Goal: Find contact information: Find contact information

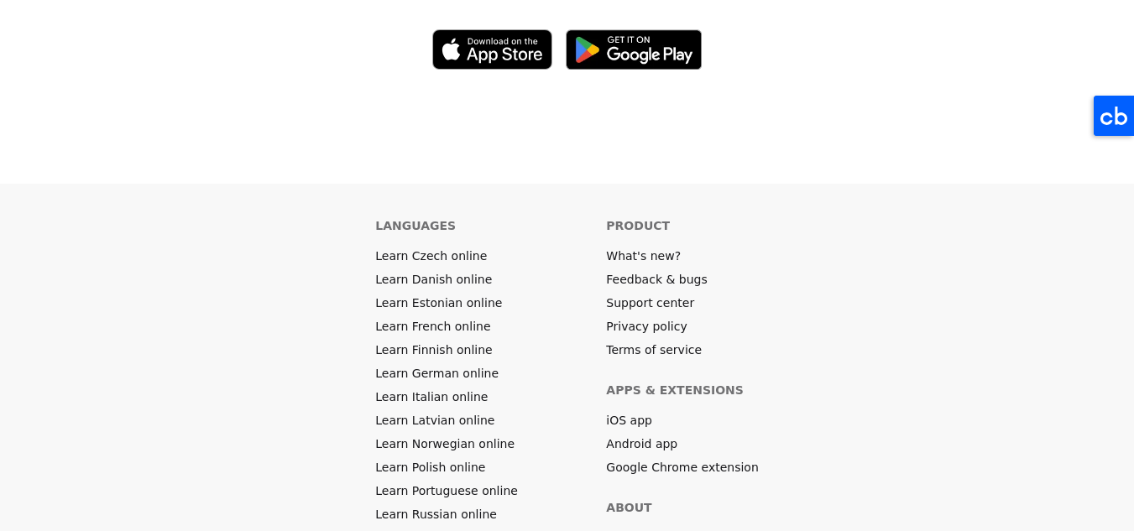
scroll to position [9421, 0]
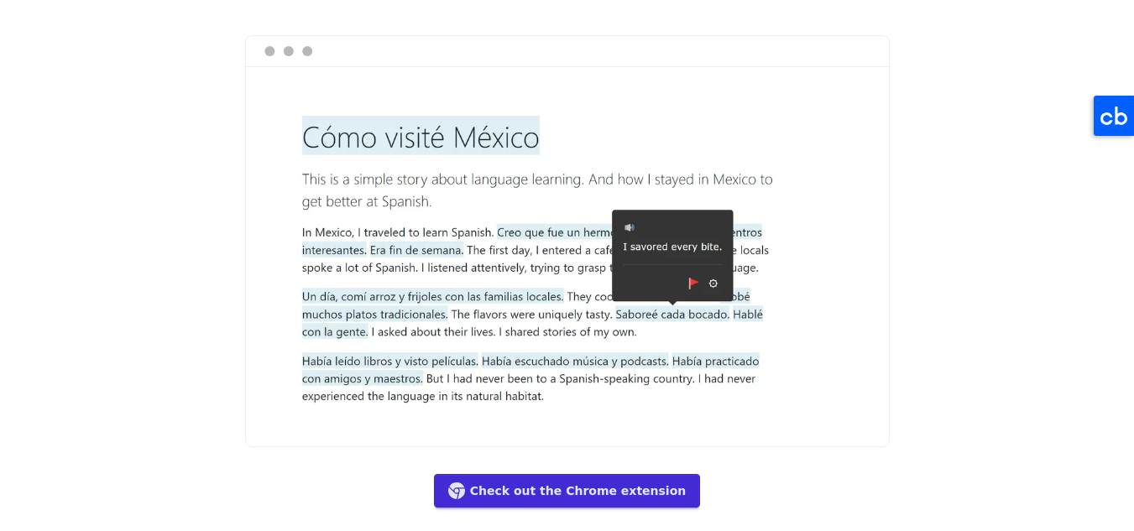
scroll to position [7826, 0]
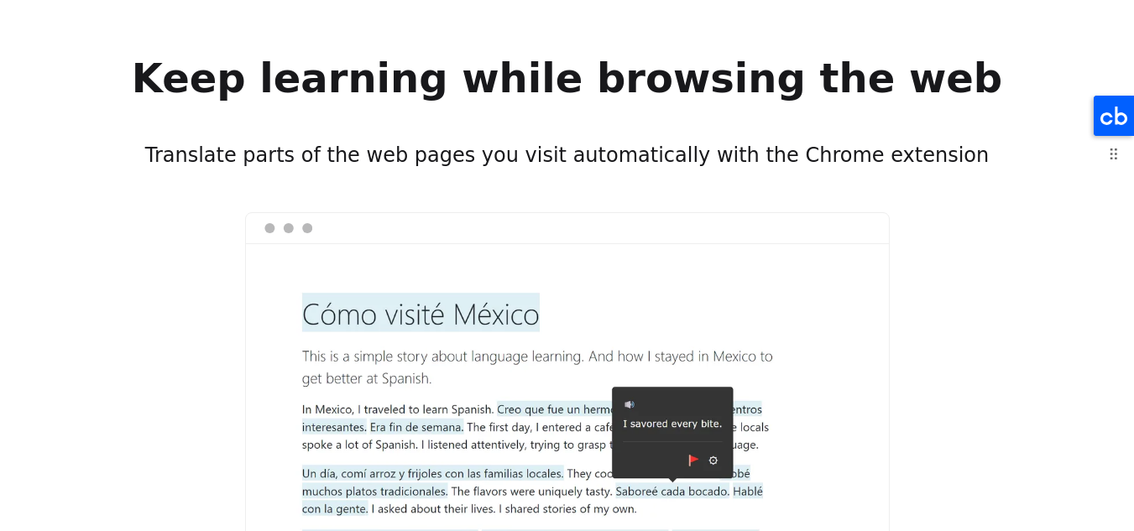
click at [1110, 102] on icon at bounding box center [1114, 116] width 40 height 40
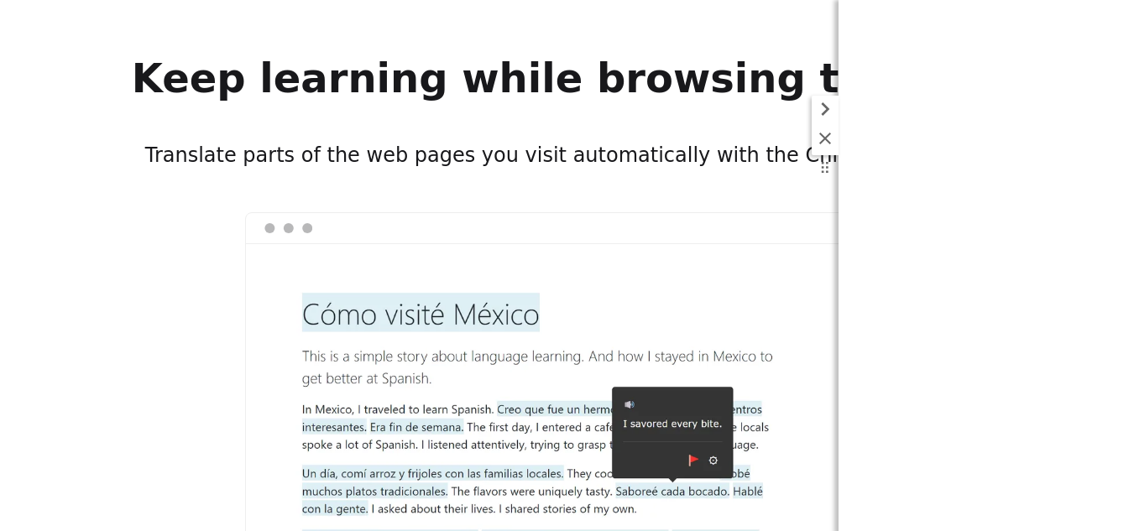
click at [829, 108] on icon at bounding box center [825, 109] width 27 height 27
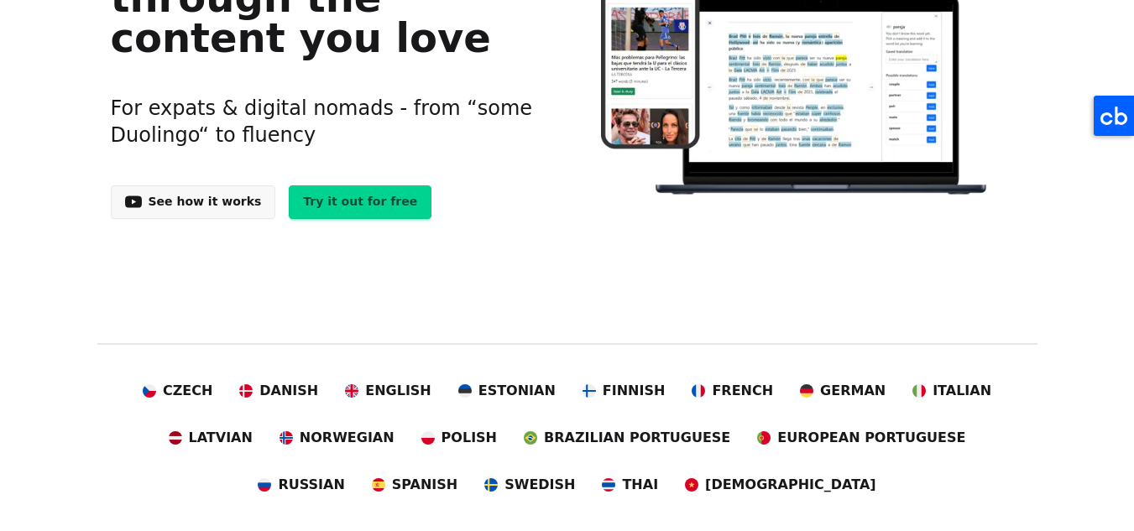
scroll to position [0, 0]
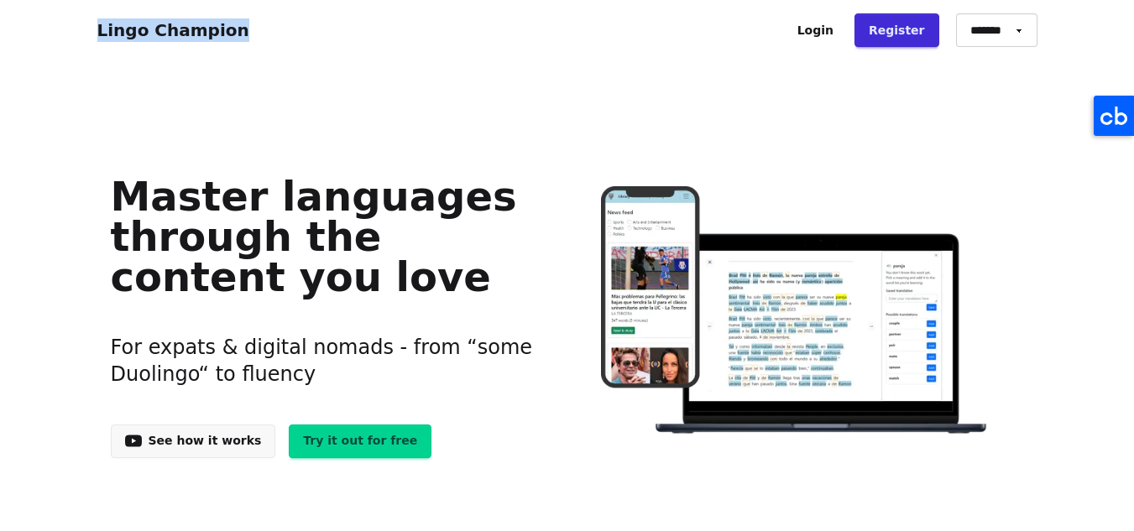
drag, startPoint x: 86, startPoint y: 32, endPoint x: 326, endPoint y: 68, distance: 242.7
click at [313, 24] on nav "Lingo Champion Login Register Go to app ➝ Logout ******* ******* ******* Login …" at bounding box center [567, 30] width 1134 height 60
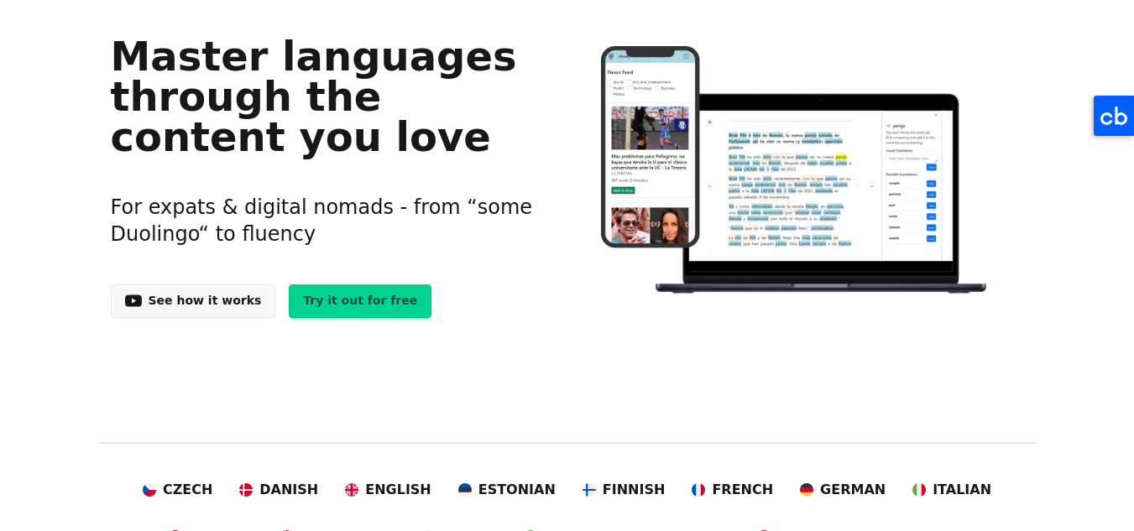
scroll to position [168, 0]
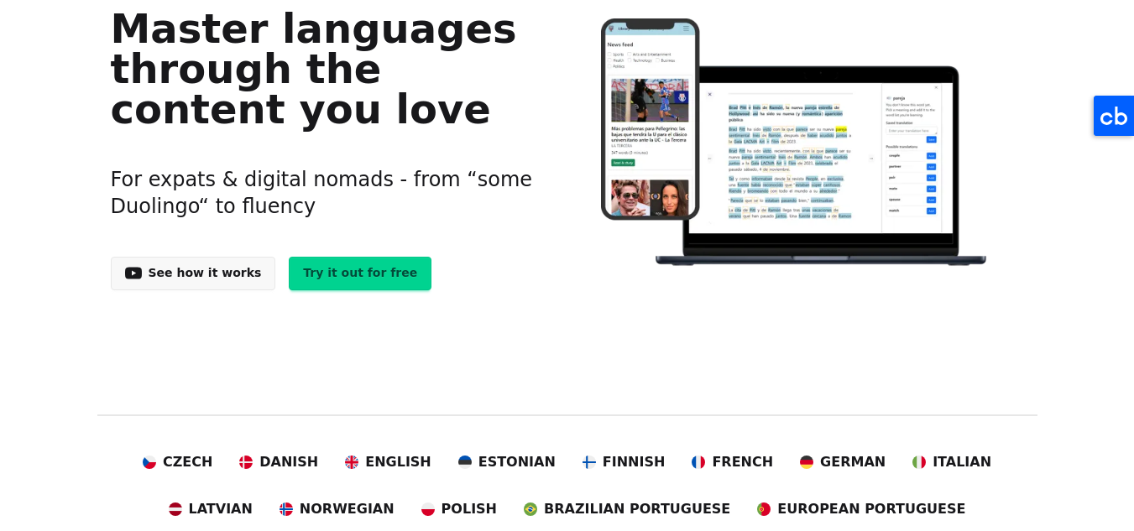
drag, startPoint x: 102, startPoint y: 34, endPoint x: 327, endPoint y: 121, distance: 242.0
click at [327, 121] on div "Master languages through the content you love For expats & digital nomads - fro…" at bounding box center [567, 144] width 940 height 319
click at [327, 121] on h1 "Master languages through the content you love" at bounding box center [326, 68] width 431 height 121
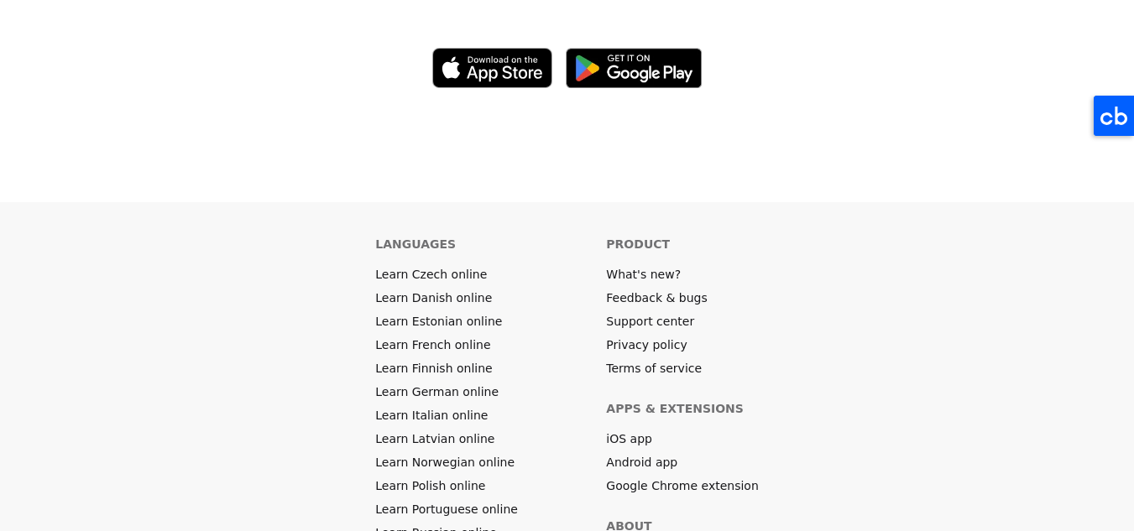
scroll to position [9253, 0]
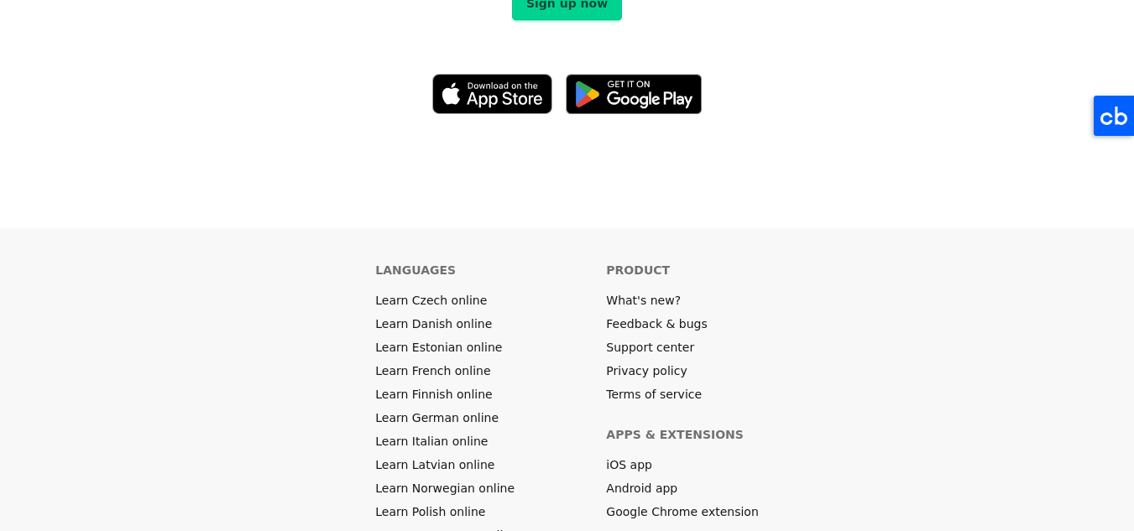
click at [413, 262] on h6 "Languages" at bounding box center [415, 270] width 81 height 17
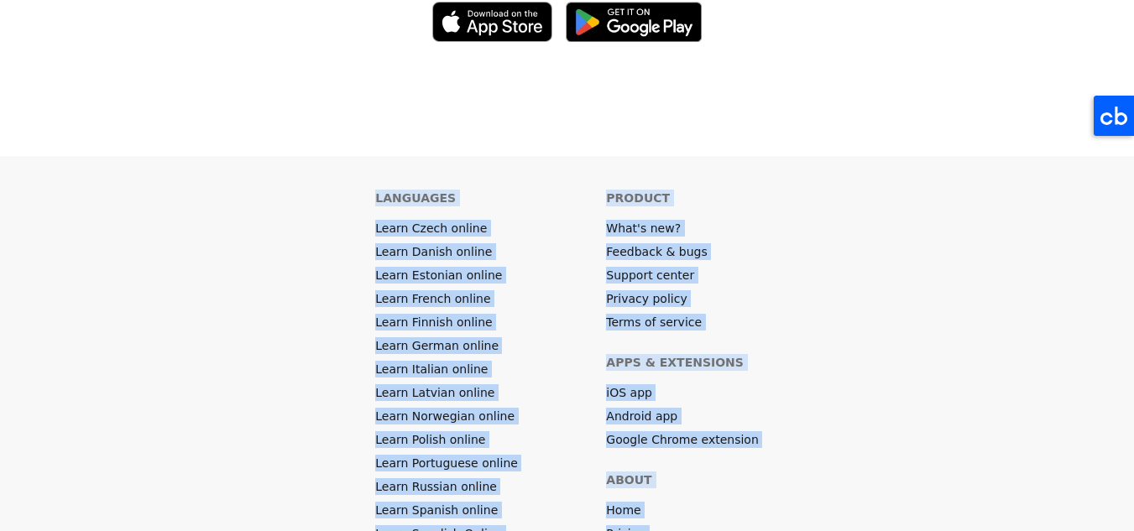
scroll to position [9421, 0]
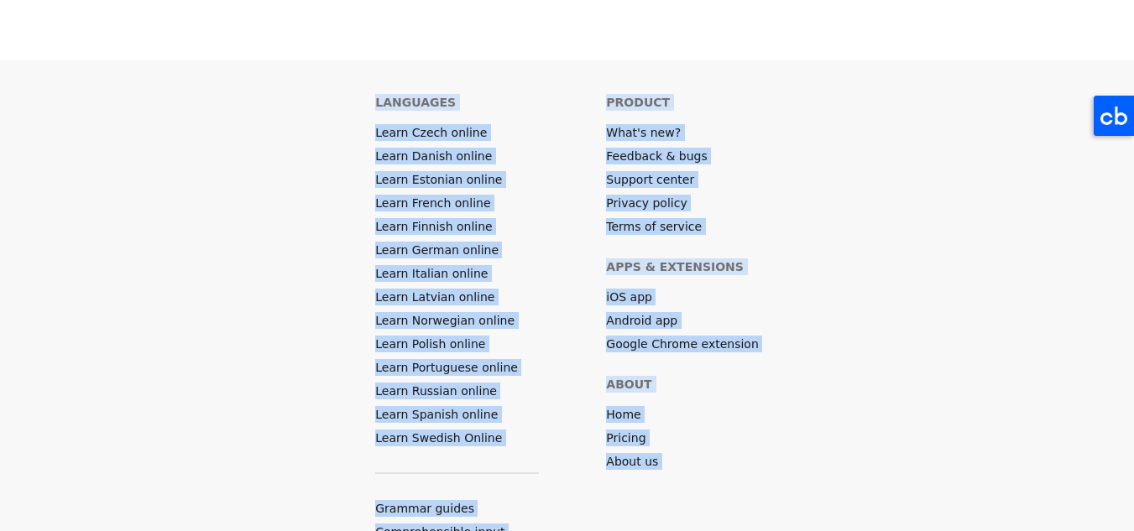
drag, startPoint x: 413, startPoint y: 138, endPoint x: 738, endPoint y: 551, distance: 524.7
click at [676, 342] on footer "Languages Learn Czech online Learn Danish online Learn Estonian online Learn Fr…" at bounding box center [567, 340] width 1134 height 561
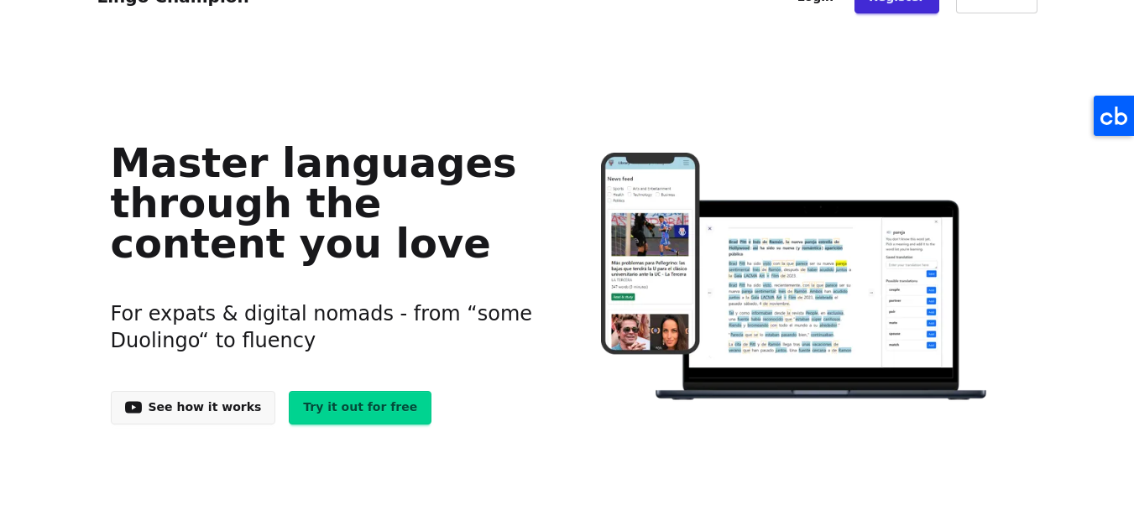
scroll to position [0, 0]
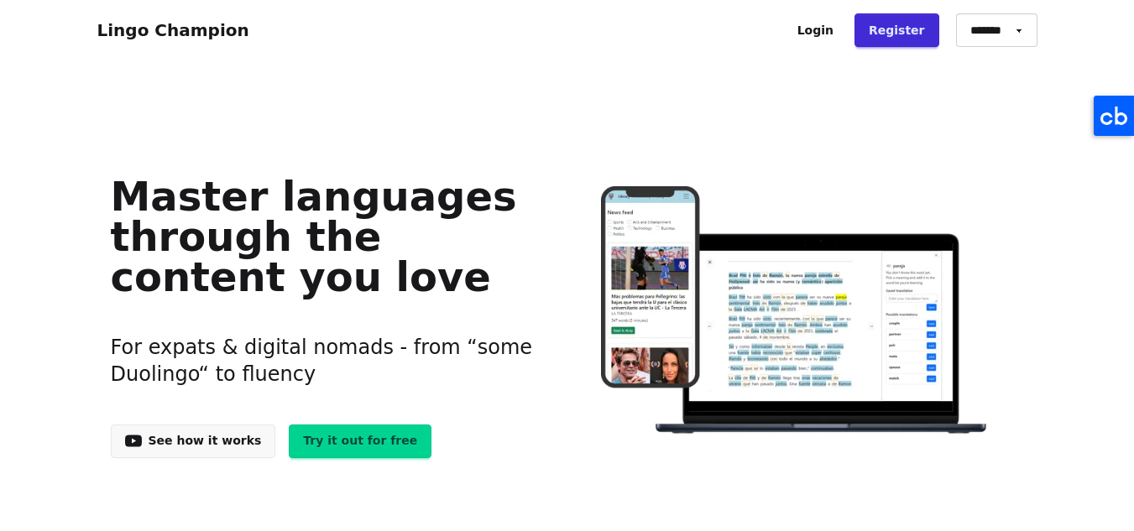
click at [295, 282] on h1 "Master languages through the content you love" at bounding box center [326, 236] width 431 height 121
drag, startPoint x: 287, startPoint y: 290, endPoint x: 103, endPoint y: 192, distance: 208.4
click at [103, 192] on div "Master languages through the content you love For expats & digital nomads - fro…" at bounding box center [567, 312] width 940 height 319
click at [469, 404] on h3 "For expats & digital nomads - from “some Duolingo“ to fluency" at bounding box center [326, 361] width 431 height 94
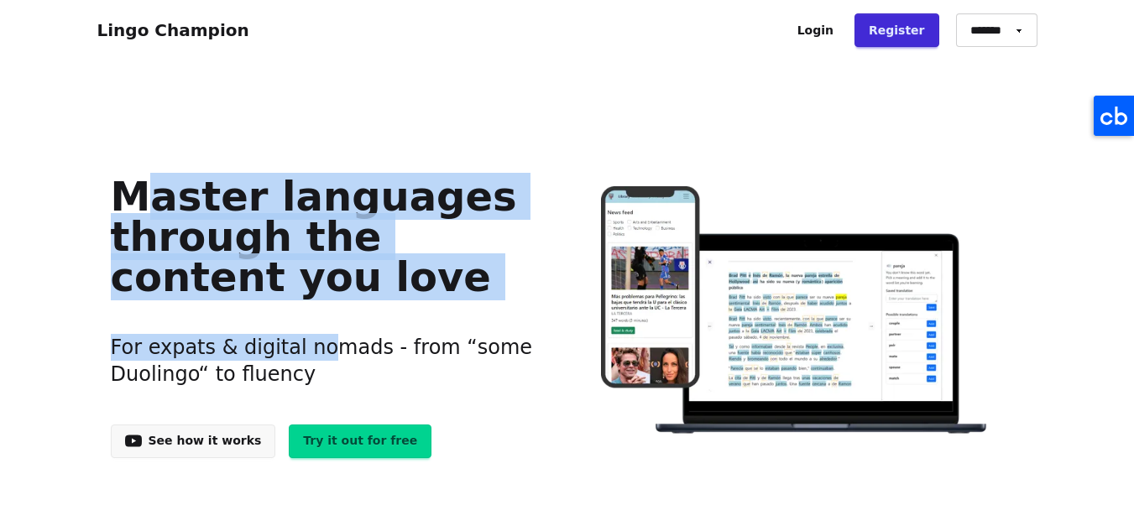
drag, startPoint x: 305, startPoint y: 300, endPoint x: 89, endPoint y: 194, distance: 241.3
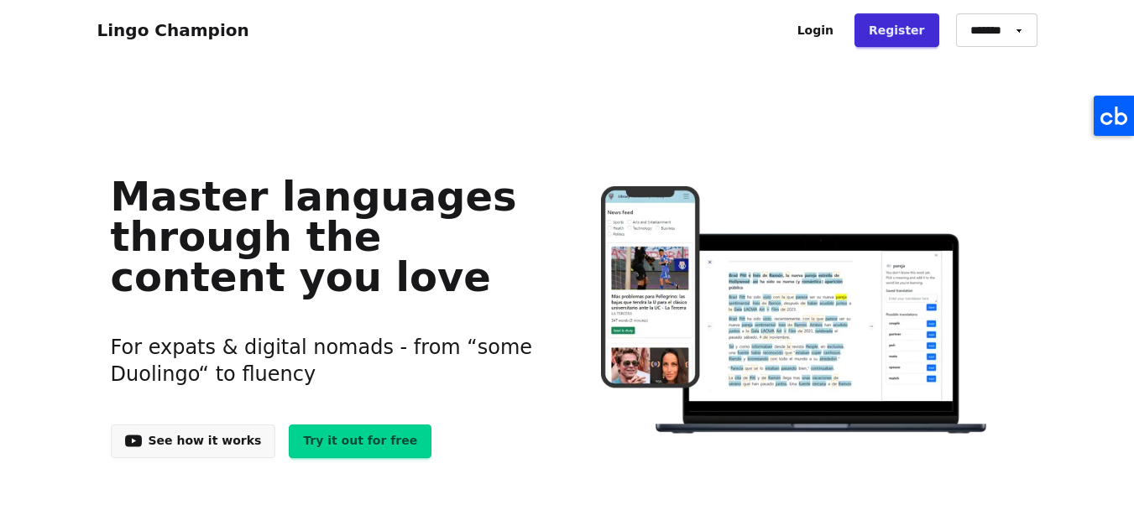
click at [389, 48] on div "Lingo Champion Login Register Go to app ➝ Logout ******* ******* ******* Login …" at bounding box center [567, 30] width 967 height 47
drag, startPoint x: 276, startPoint y: 288, endPoint x: 117, endPoint y: 182, distance: 190.6
click at [97, 185] on div "Master languages through the content you love For expats & digital nomads - fro…" at bounding box center [567, 312] width 940 height 319
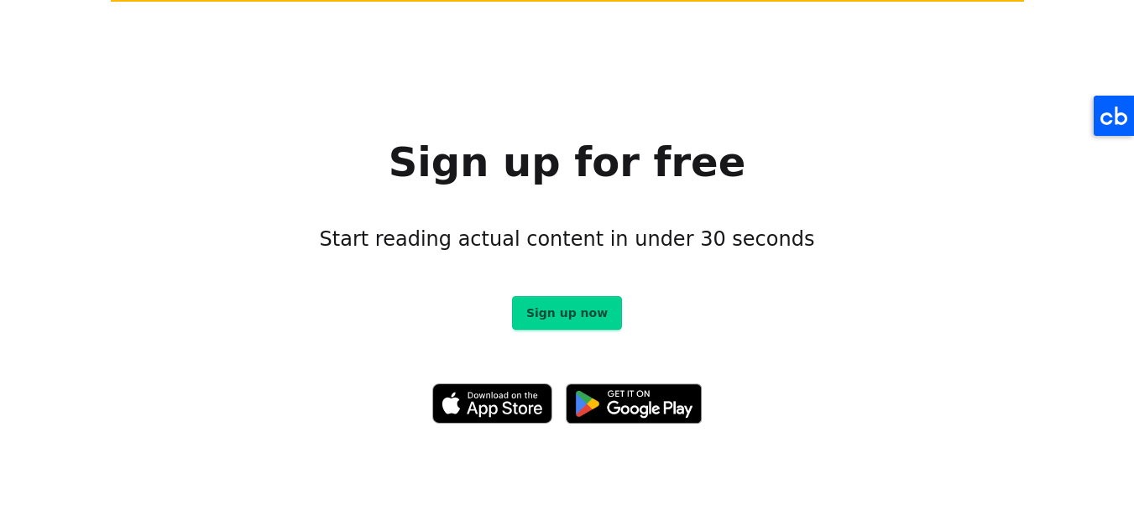
scroll to position [9421, 0]
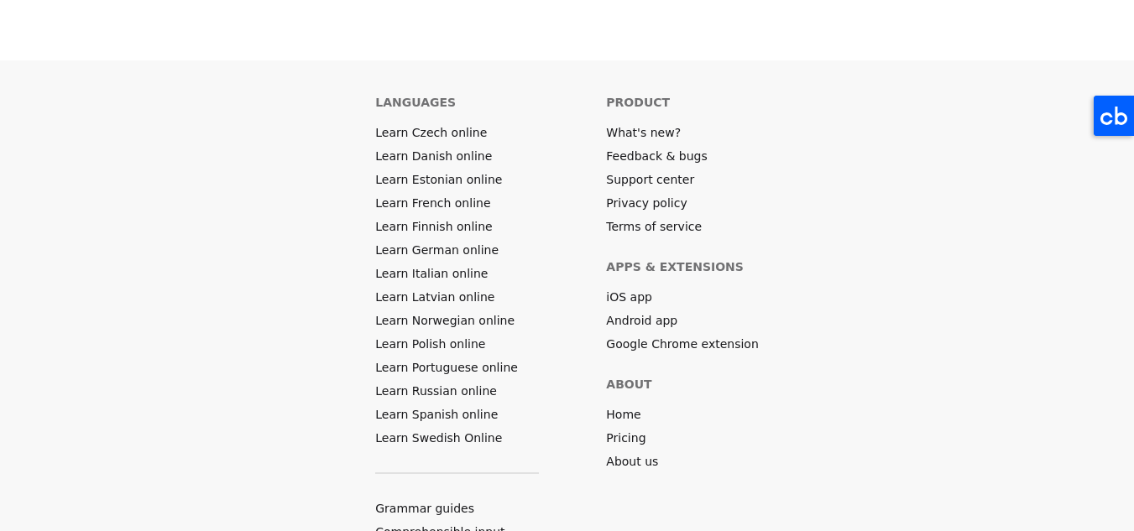
drag, startPoint x: 492, startPoint y: 511, endPoint x: 624, endPoint y: 487, distance: 134.0
drag, startPoint x: 624, startPoint y: 487, endPoint x: 591, endPoint y: 457, distance: 44.0
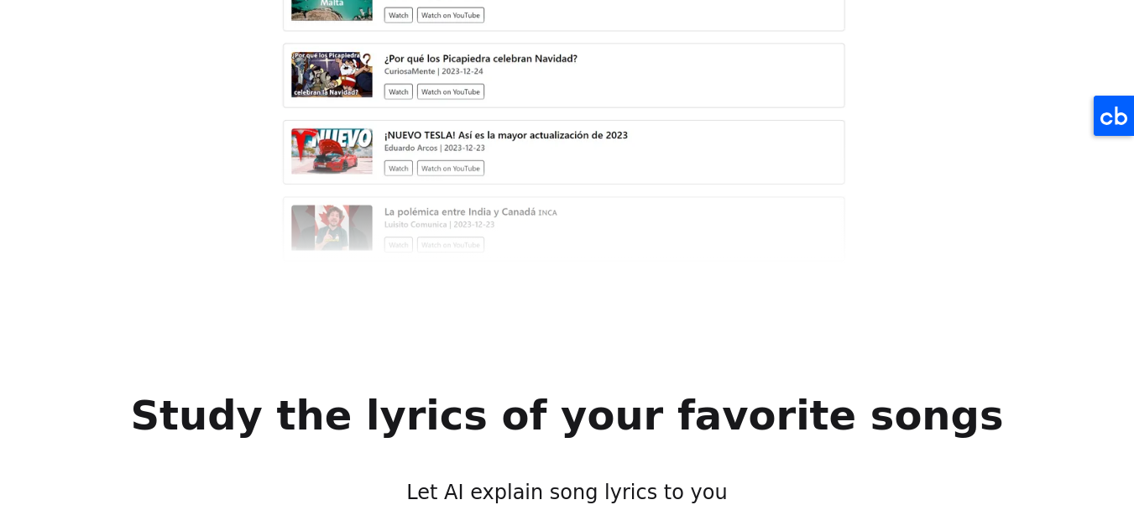
scroll to position [5476, 0]
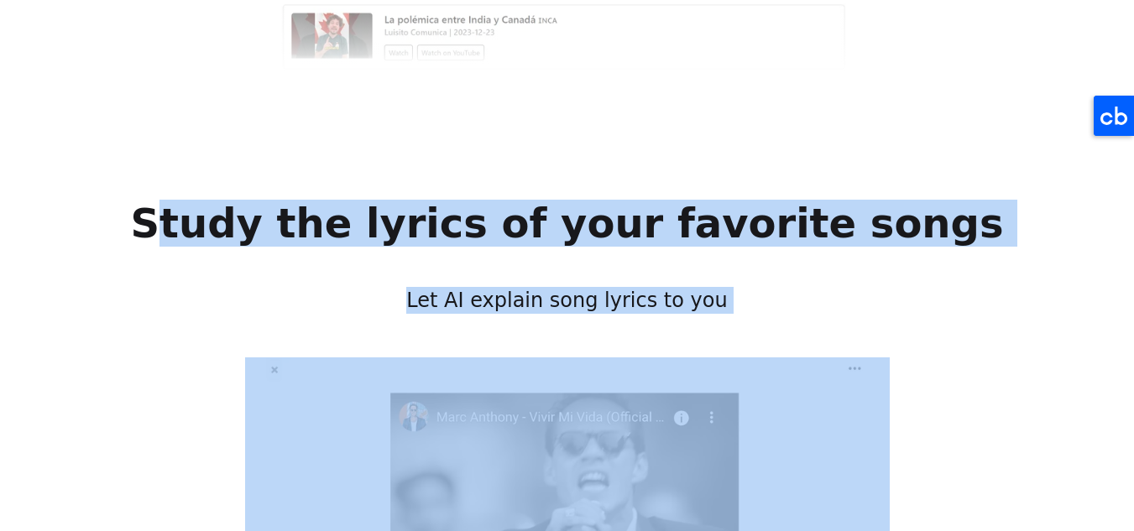
drag, startPoint x: 201, startPoint y: 158, endPoint x: 942, endPoint y: 326, distance: 759.0
click at [942, 326] on div "Study the lyrics of your favorite songs Let AI explain song lyrics to you" at bounding box center [567, 483] width 940 height 587
click at [949, 277] on div "Study the lyrics of your favorite songs Let AI explain song lyrics to you" at bounding box center [567, 483] width 940 height 587
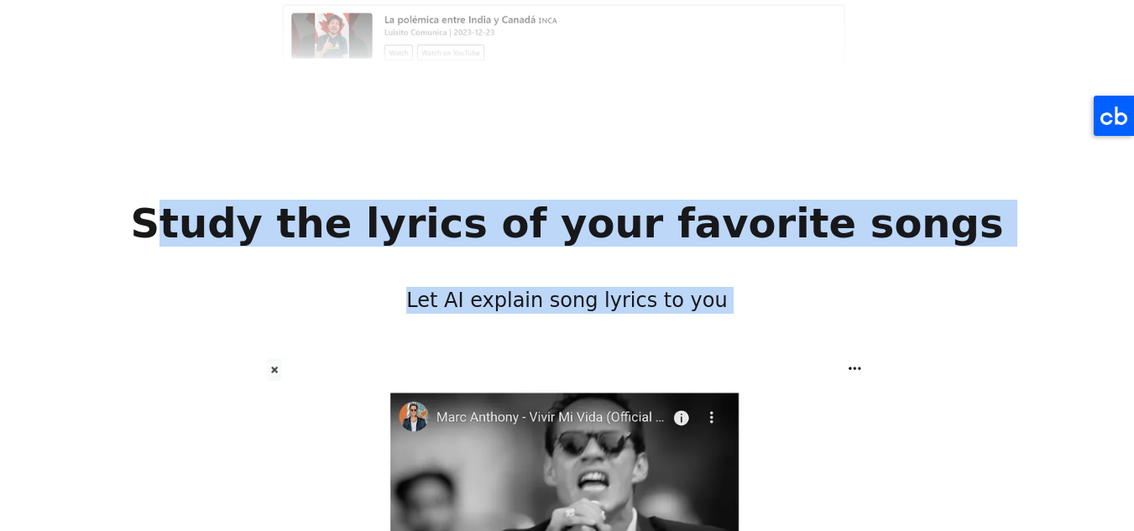
drag, startPoint x: 759, startPoint y: 244, endPoint x: 178, endPoint y: 159, distance: 586.9
click at [178, 190] on div "Study the lyrics of your favorite songs Let AI explain song lyrics to you" at bounding box center [567, 483] width 940 height 587
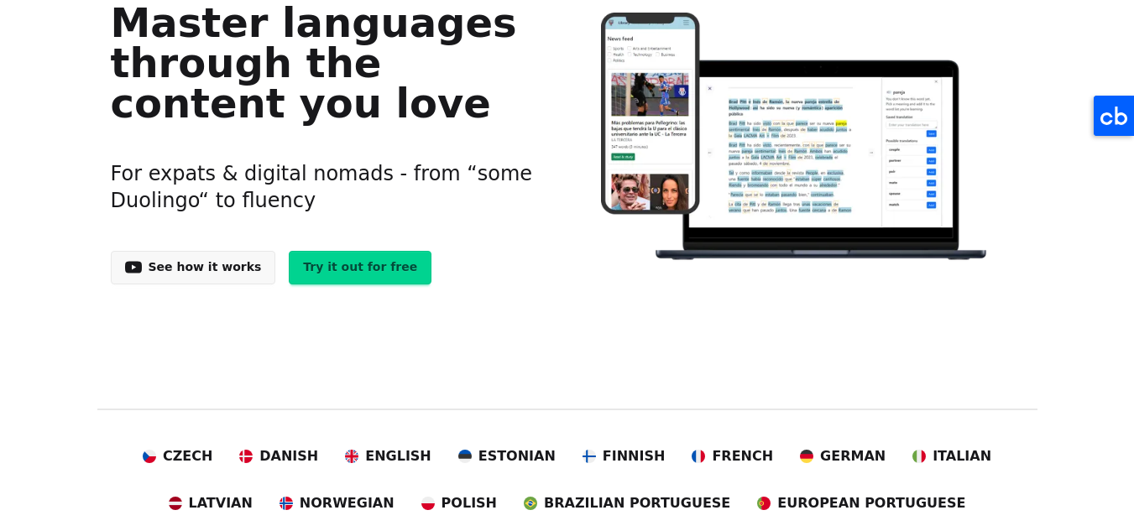
scroll to position [0, 0]
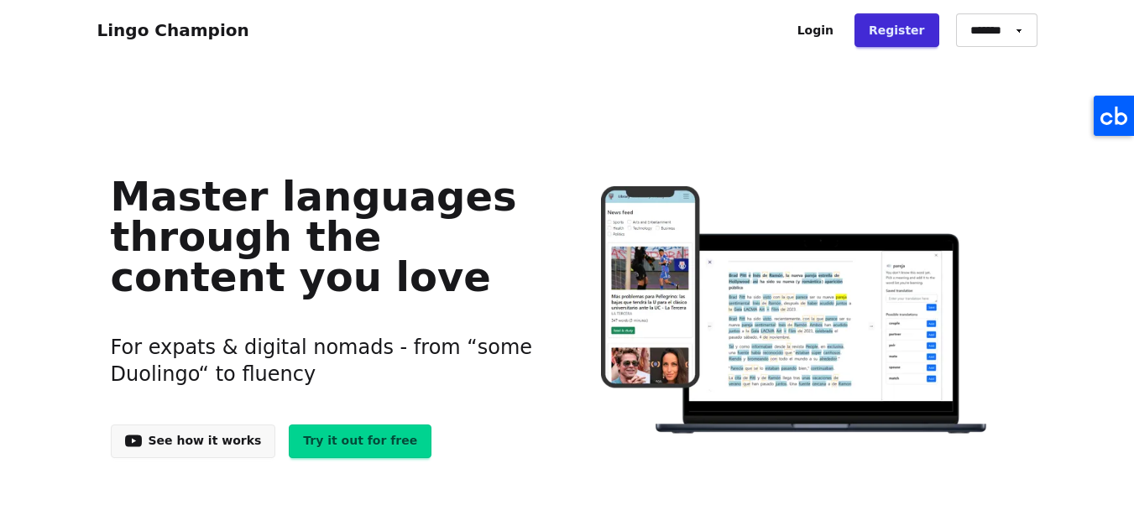
click at [271, 144] on div "Master languages through the content you love For expats & digital nomads - fro…" at bounding box center [567, 312] width 940 height 436
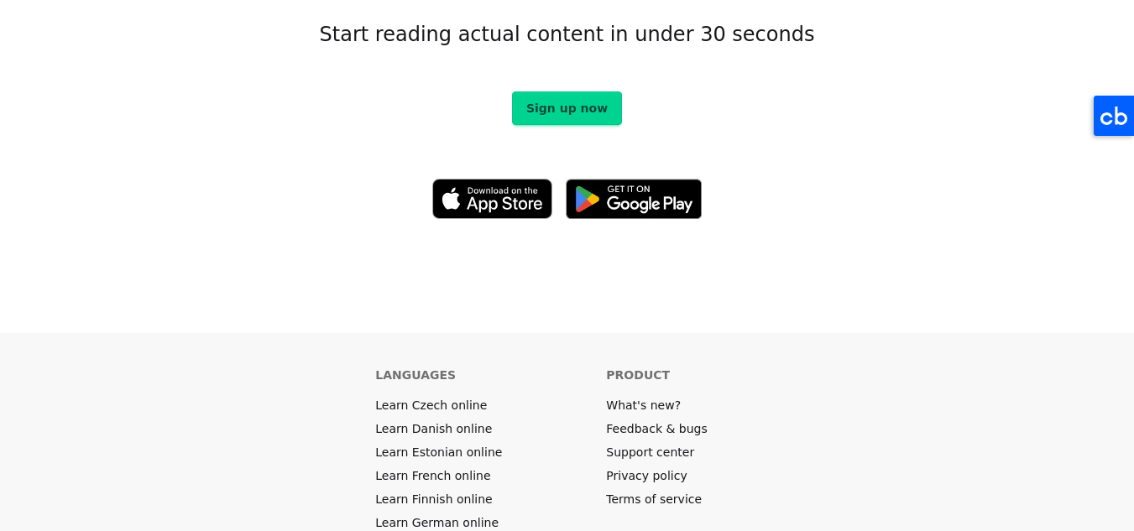
scroll to position [9421, 0]
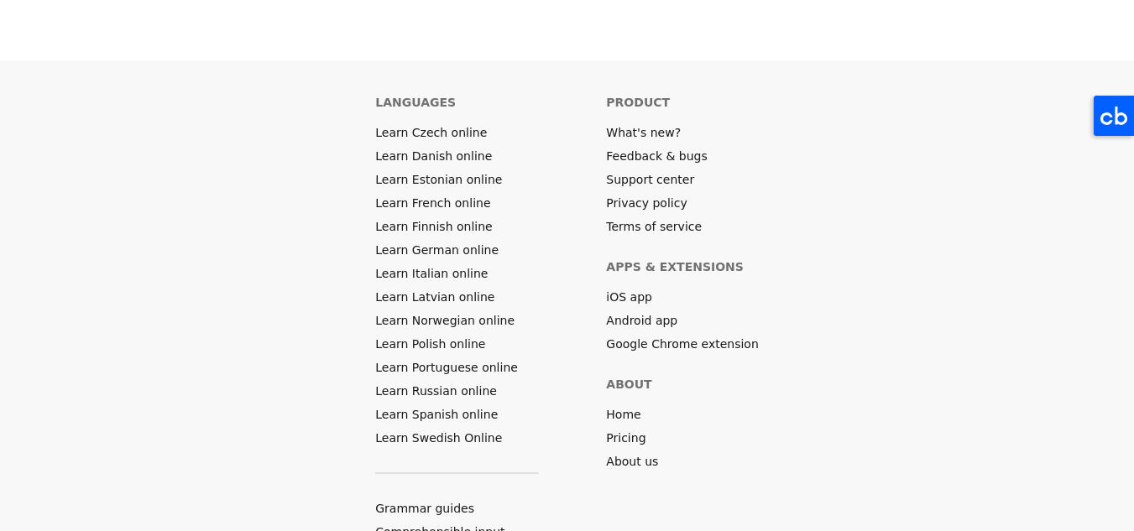
click at [192, 249] on footer "Languages Learn Czech online Learn Danish online Learn Estonian online Learn Fr…" at bounding box center [567, 340] width 1134 height 561
click at [630, 453] on link "About us" at bounding box center [632, 461] width 52 height 17
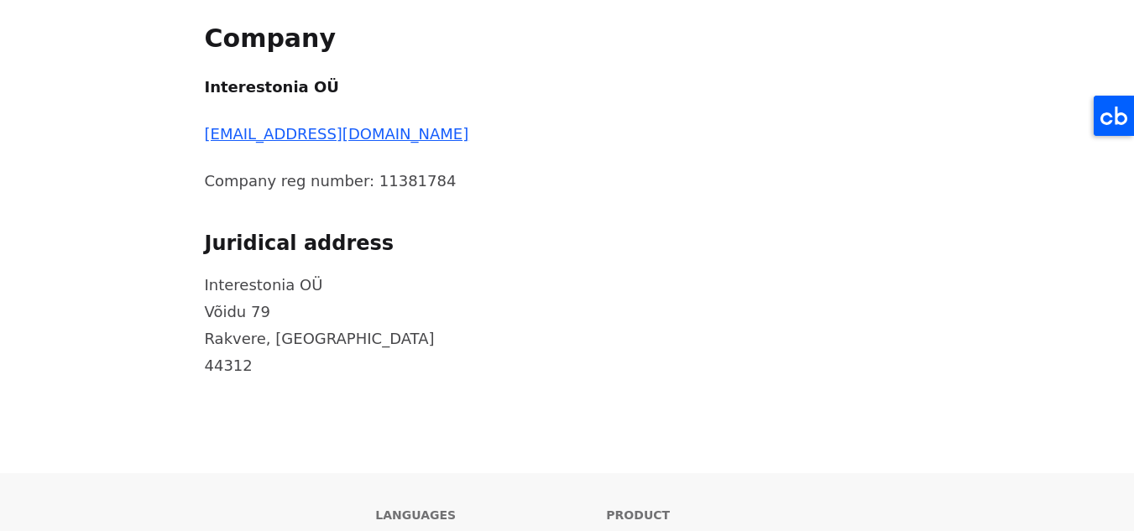
scroll to position [839, 0]
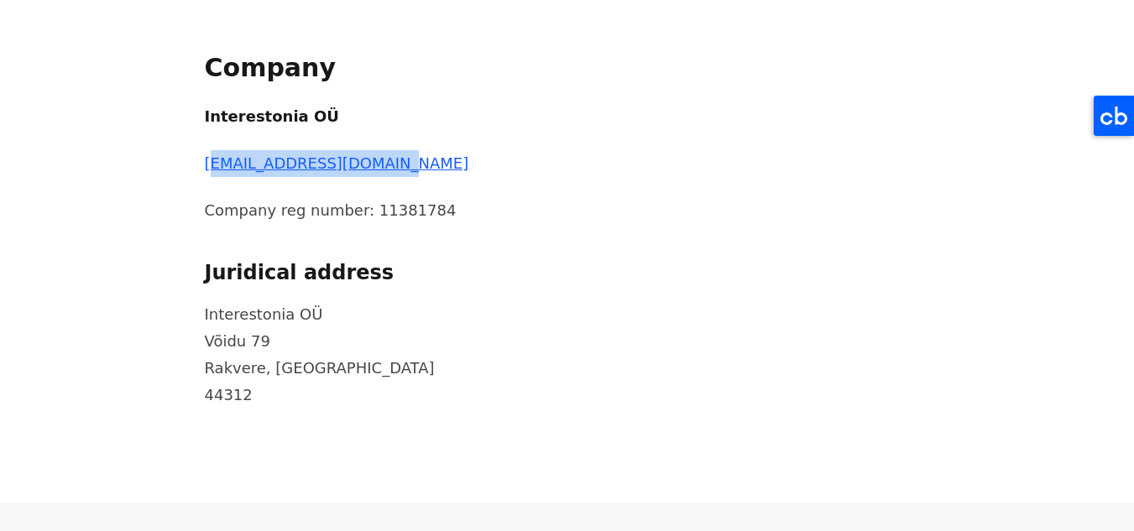
drag, startPoint x: 409, startPoint y: 144, endPoint x: 199, endPoint y: 128, distance: 210.4
copy link "[EMAIL_ADDRESS][DOMAIN_NAME]"
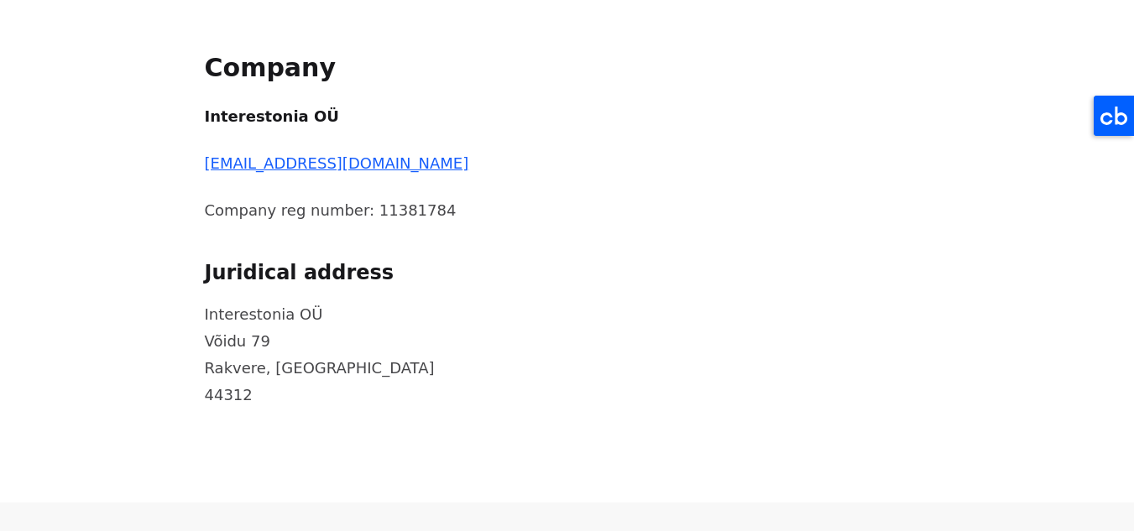
click at [530, 160] on div "Interestonia OÜ [EMAIL_ADDRESS][DOMAIN_NAME] Company reg number: 11381784 Jurid…" at bounding box center [517, 255] width 624 height 305
click at [366, 378] on p "Interestonia OÜ Võidu [STREET_ADDRESS]" at bounding box center [517, 354] width 624 height 107
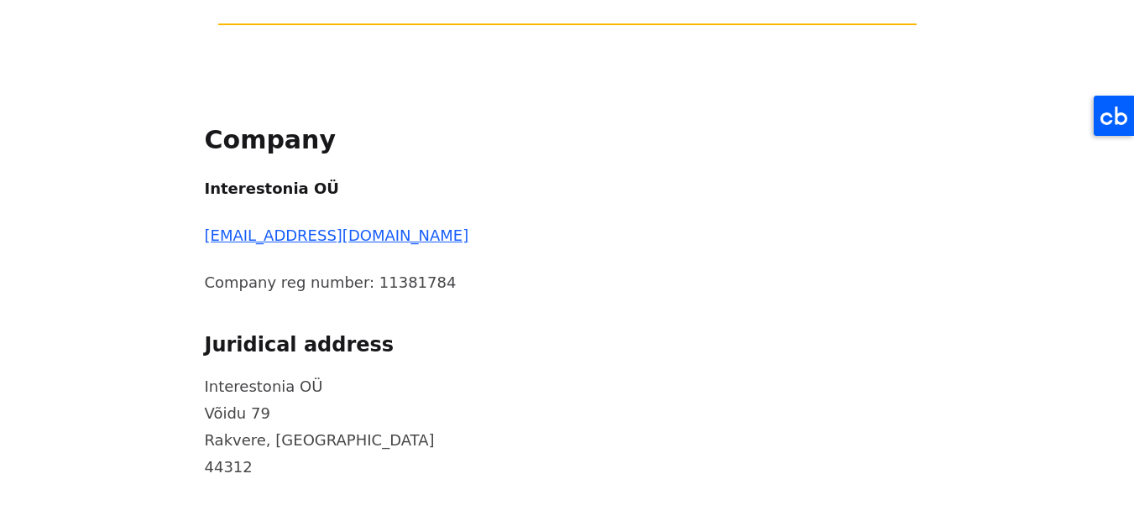
scroll to position [923, 0]
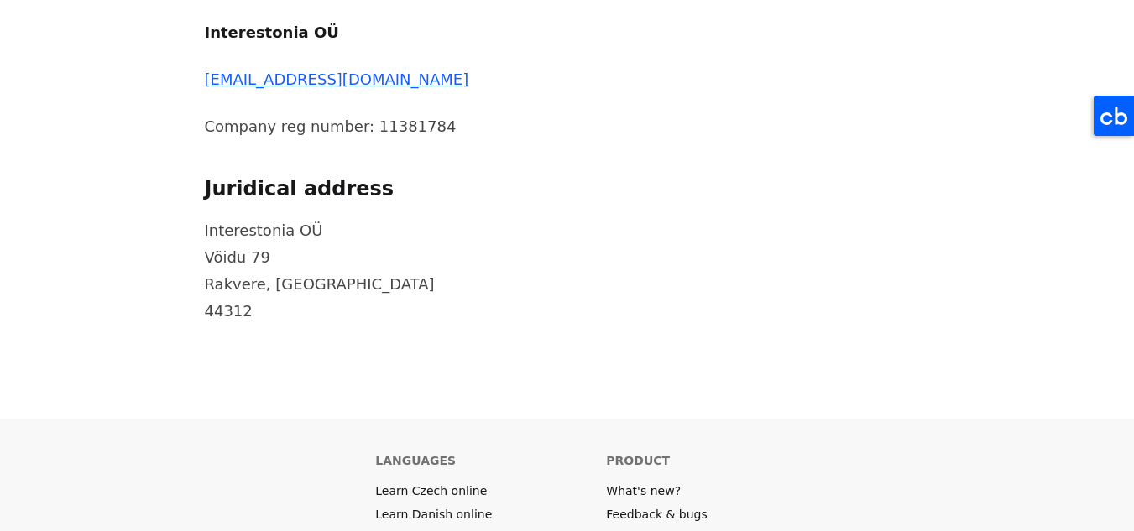
click at [300, 257] on p "Interestonia OÜ Võidu [STREET_ADDRESS]" at bounding box center [517, 270] width 624 height 107
click at [299, 257] on p "Interestonia OÜ Võidu 79 Rakvere, Estonia 44312" at bounding box center [517, 270] width 624 height 107
copy p "Estonia"
click at [424, 249] on p "Interestonia OÜ Võidu 79 Rakvere, Estonia 44312" at bounding box center [517, 270] width 624 height 107
click at [276, 258] on p "Interestonia OÜ Võidu 79 Rakvere, Estonia 44312" at bounding box center [517, 270] width 624 height 107
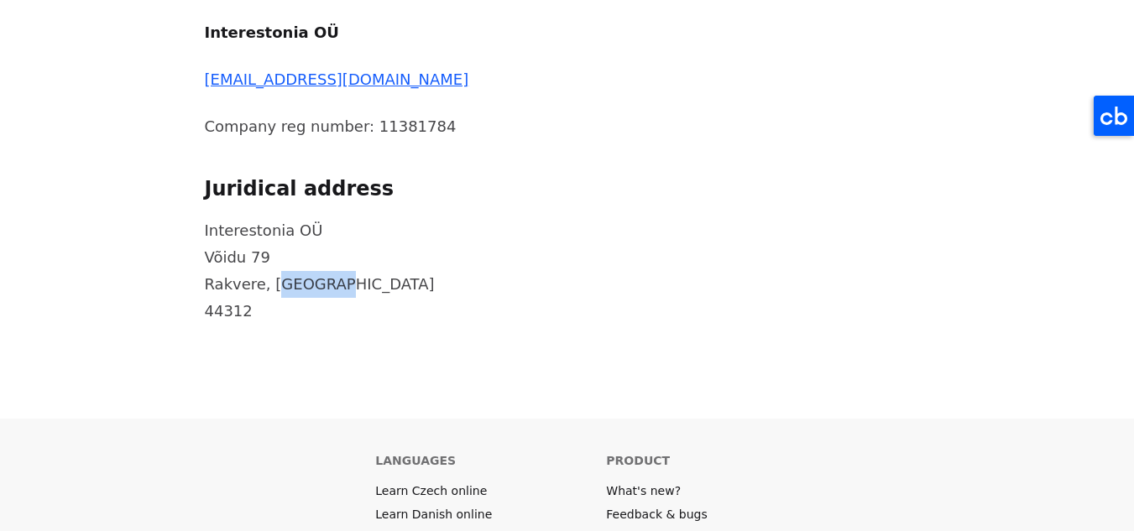
click at [279, 259] on p "Interestonia OÜ Võidu 79 Rakvere, Estonia 44312" at bounding box center [517, 270] width 624 height 107
copy p "Estonia"
click at [380, 245] on p "Interestonia OÜ Võidu 79 Rakvere, Estonia 44312" at bounding box center [517, 270] width 624 height 107
click at [233, 258] on p "Interestonia OÜ Võidu 79 Rakvere, Estonia 44312" at bounding box center [517, 270] width 624 height 107
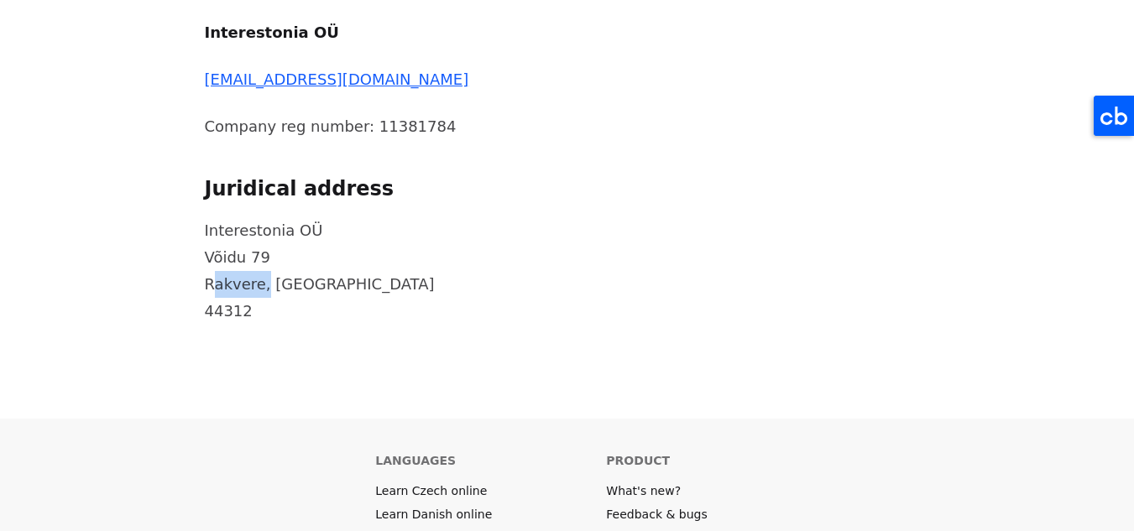
copy p "Rakvere"
click at [358, 220] on p "Interestonia OÜ Võidu 79 Rakvere, Estonia 44312" at bounding box center [517, 270] width 624 height 107
